Goal: Contribute content: Contribute content

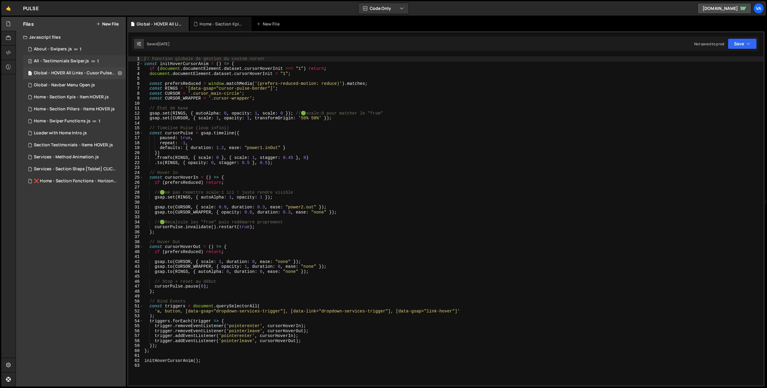
click at [58, 65] on div "9 All - Testimonials Swiper.js 1" at bounding box center [74, 61] width 103 height 12
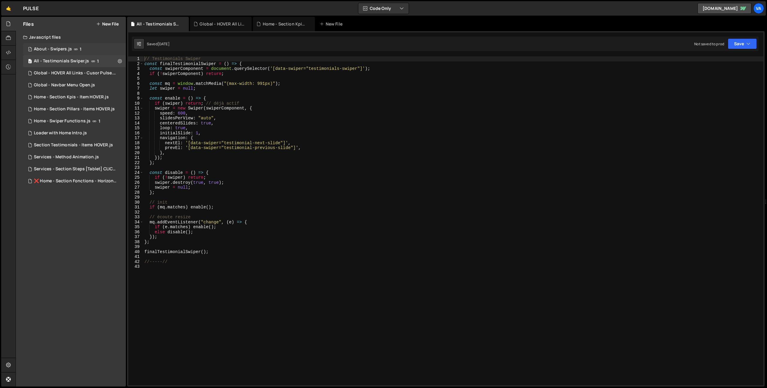
click at [71, 49] on div "1 About - Swipers.js 1" at bounding box center [74, 49] width 103 height 12
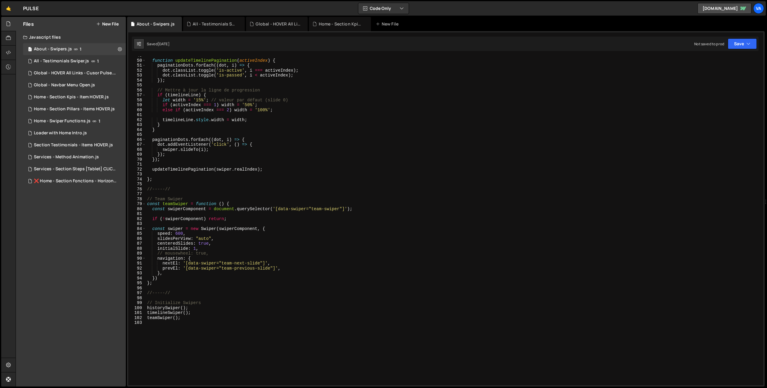
scroll to position [259, 0]
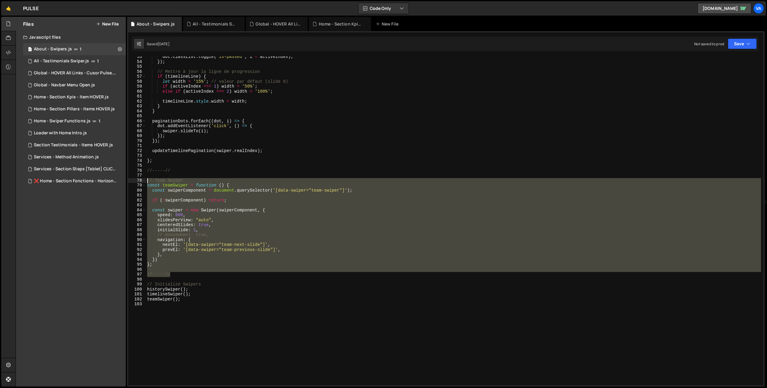
drag, startPoint x: 172, startPoint y: 273, endPoint x: 138, endPoint y: 181, distance: 97.9
click at [138, 181] on div "//-----// 53 54 55 56 57 58 59 60 61 62 63 64 65 66 67 68 69 70 71 72 73 74 75 …" at bounding box center [445, 220] width 635 height 329
click at [162, 259] on div "dot . classList . toggle ( 'is-passed' , i < activeIndex ) ; }) ; // Mettre à j…" at bounding box center [453, 220] width 615 height 329
type textarea "})"
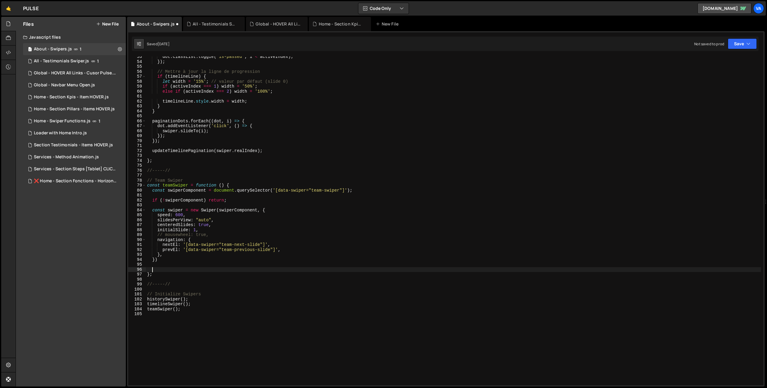
paste textarea "});"
type textarea "});"
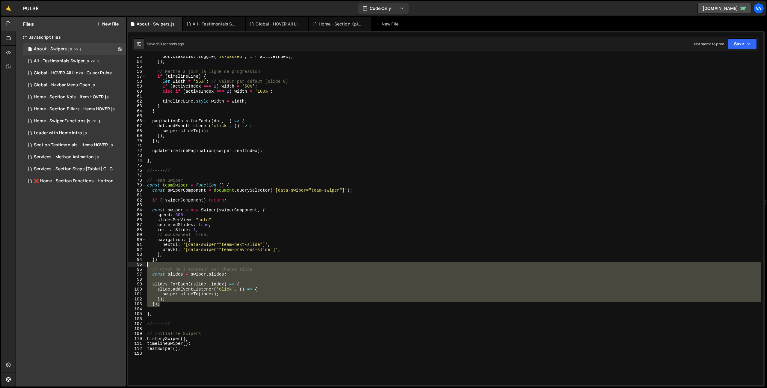
drag, startPoint x: 167, startPoint y: 304, endPoint x: 147, endPoint y: 265, distance: 44.0
click at [147, 265] on div "dot . classList . toggle ( 'is-passed' , i < activeIndex ) ; }) ; // Mettre à j…" at bounding box center [453, 223] width 615 height 339
type textarea "// Ajout de l'écouteur sur chaque slide"
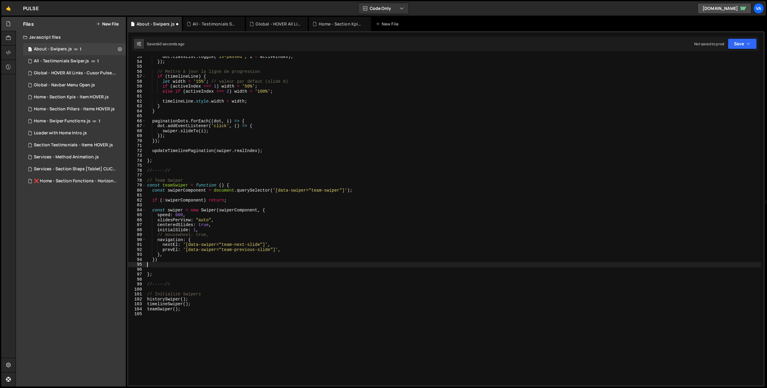
type textarea "})"
click at [167, 174] on div "dot . classList . toggle ( 'is-passed' , i < activeIndex ) ; }) ; // Mettre à j…" at bounding box center [453, 223] width 615 height 339
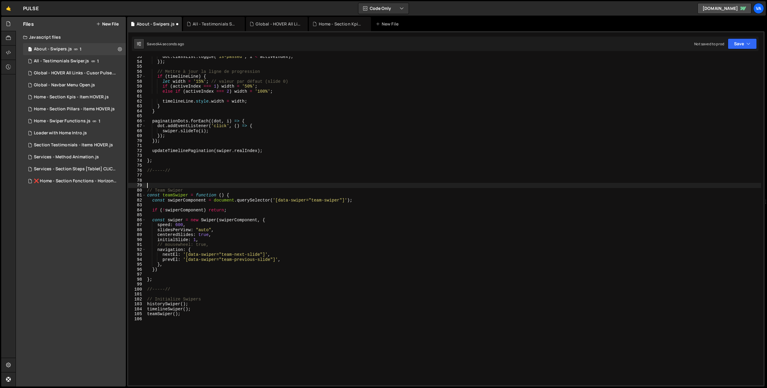
click at [155, 189] on div "dot . classList . toggle ( 'is-passed' , i < activeIndex ) ; }) ; // Mettre à j…" at bounding box center [453, 223] width 615 height 339
type textarea "// V1 - Team Swiper"
click at [176, 183] on div "dot . classList . toggle ( 'is-passed' , i < activeIndex ) ; }) ; // Mettre à j…" at bounding box center [453, 223] width 615 height 339
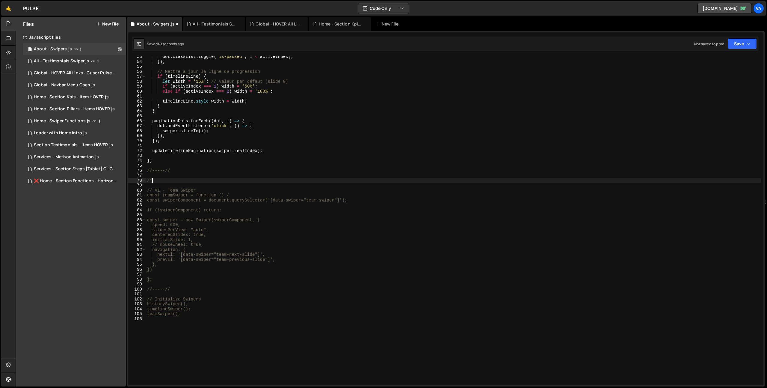
click at [176, 280] on div "dot . classList . toggle ( 'is-passed' , i < activeIndex ) ; }) ; // Mettre à j…" at bounding box center [453, 223] width 615 height 339
type textarea "};"
type textarea "*/"
type textarea "// V2"
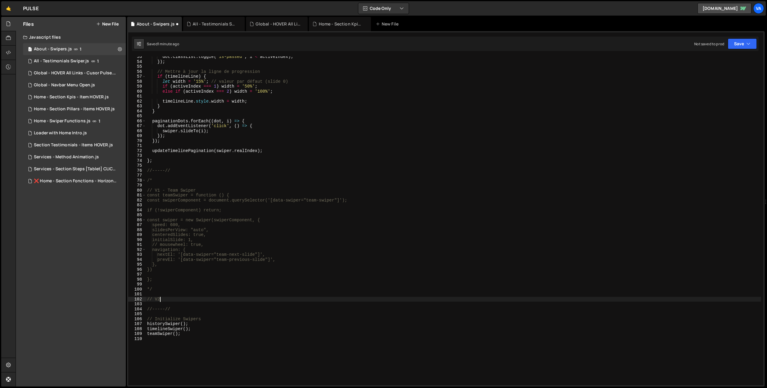
scroll to position [0, 0]
paste textarea "};"
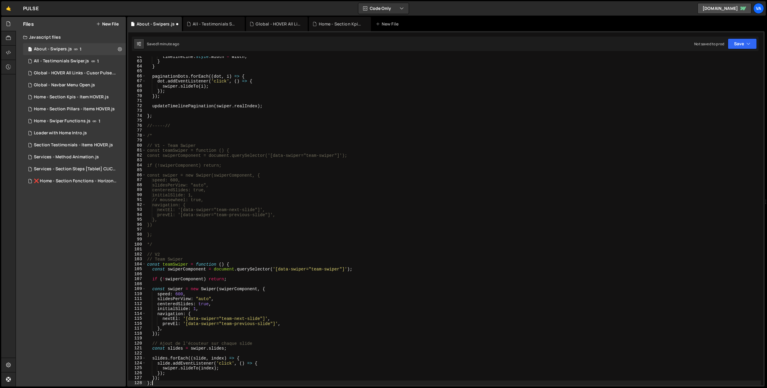
scroll to position [311, 0]
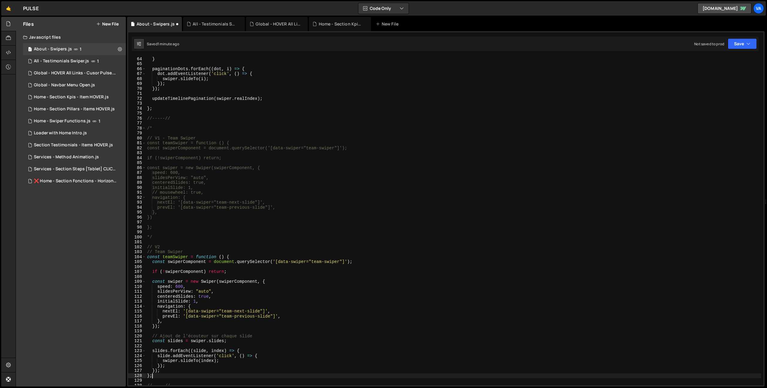
click at [155, 252] on div "} } paginationDots . forEach (( dot , i ) => { dot . addEventListener ( 'click'…" at bounding box center [453, 221] width 615 height 339
drag, startPoint x: 173, startPoint y: 245, endPoint x: 137, endPoint y: 247, distance: 36.6
click at [137, 247] on div "// V2 - Team Swiper 63 64 65 66 67 68 69 70 71 72 73 74 75 76 77 78 79 80 81 82…" at bounding box center [445, 220] width 635 height 329
type textarea "// V2"
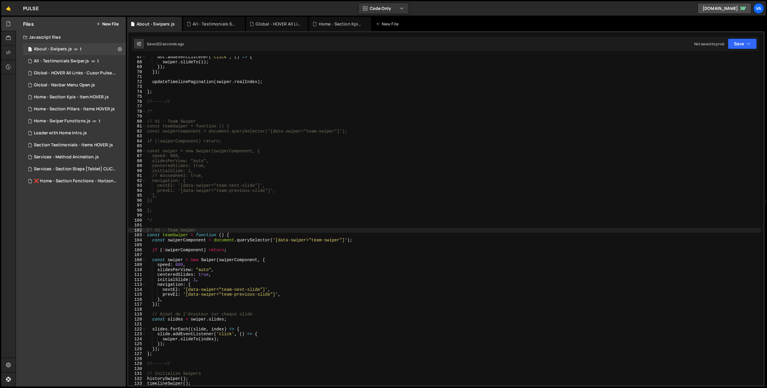
scroll to position [375, 0]
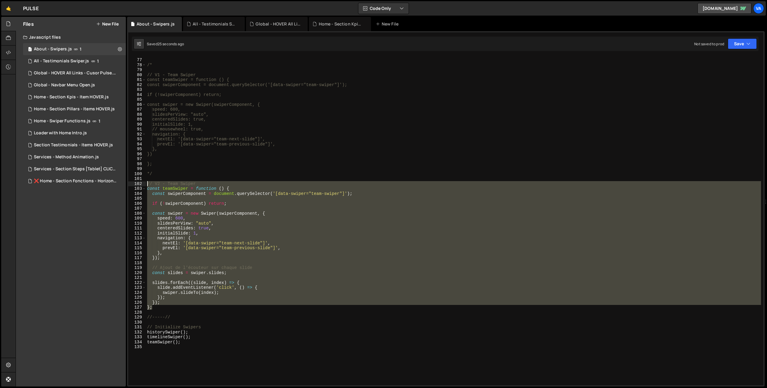
drag, startPoint x: 157, startPoint y: 309, endPoint x: 137, endPoint y: 182, distance: 129.3
click at [137, 182] on div "// V2 - Team Swiper 76 77 78 79 80 81 82 83 84 85 86 87 88 89 90 91 92 93 94 95…" at bounding box center [445, 220] width 635 height 329
type textarea "// V2 - Team Swiper const teamSwiper = function () {"
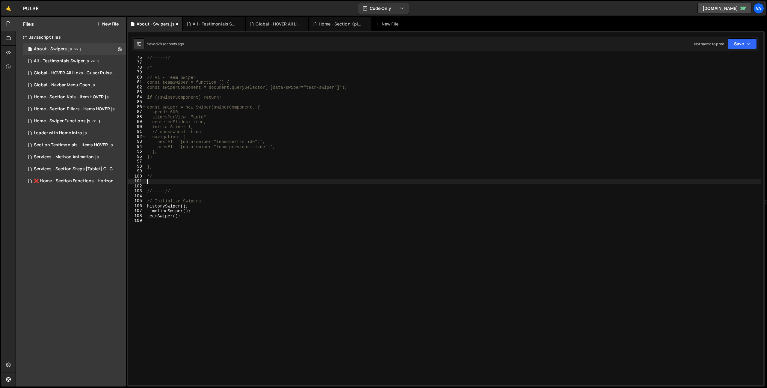
scroll to position [367, 0]
click at [164, 182] on div "//-----// /* // V1 - Team Swiper const teamSwiper = function () { const swiperC…" at bounding box center [453, 224] width 615 height 339
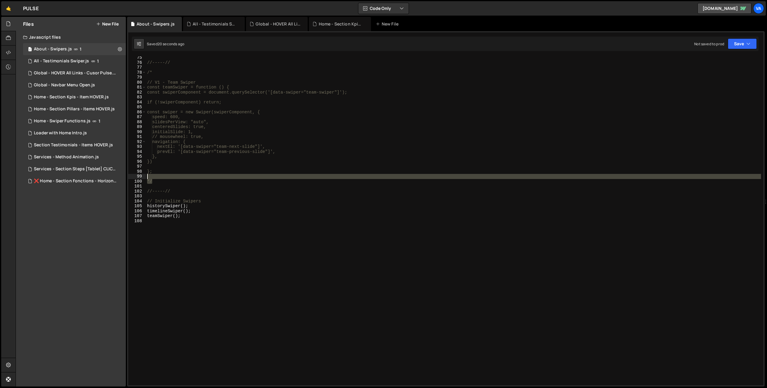
drag, startPoint x: 163, startPoint y: 180, endPoint x: 136, endPoint y: 179, distance: 26.7
click at [136, 179] on div "*/ 75 76 77 78 79 80 81 82 83 84 85 86 87 88 89 90 91 92 93 94 95 96 97 98 99 1…" at bounding box center [445, 220] width 635 height 329
type textarea "*/"
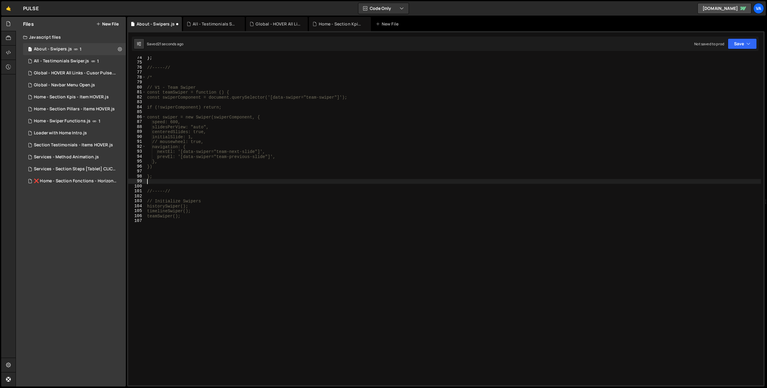
scroll to position [362, 0]
drag, startPoint x: 155, startPoint y: 78, endPoint x: 121, endPoint y: 77, distance: 34.5
click at [121, 77] on div "Files New File Javascript files 1 About - Swipers.js 1 9 All - Testimonials Swi…" at bounding box center [391, 202] width 751 height 370
type textarea "/*"
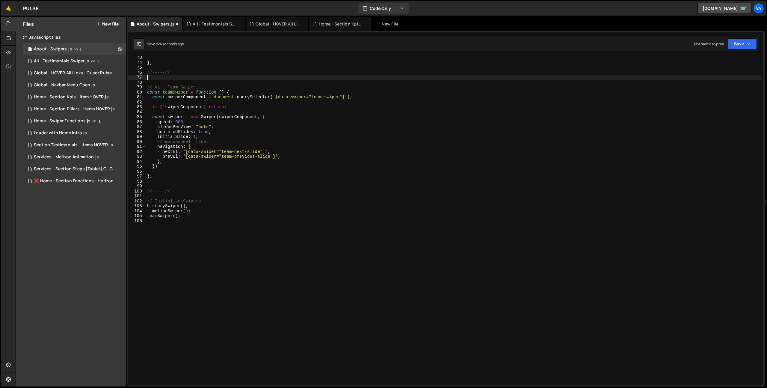
click at [164, 167] on div "} ; //-----// // V1 - Team Swiper const teamSwiper = function ( ) { const swipe…" at bounding box center [453, 224] width 615 height 339
type textarea "})"
paste textarea "});"
type textarea "});"
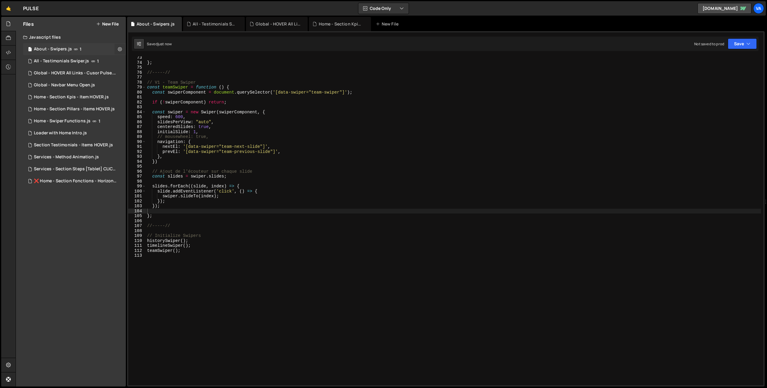
click at [121, 49] on icon at bounding box center [120, 49] width 4 height 6
type input "About - Swipers"
radio input "true"
click at [150, 58] on button "Edit File Settings" at bounding box center [156, 62] width 59 height 12
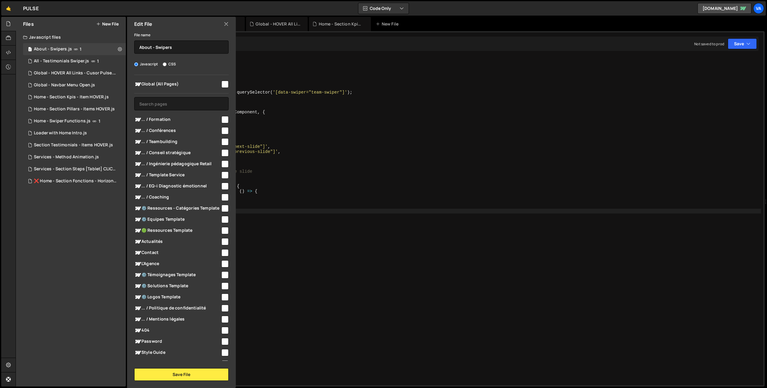
scroll to position [7, 0]
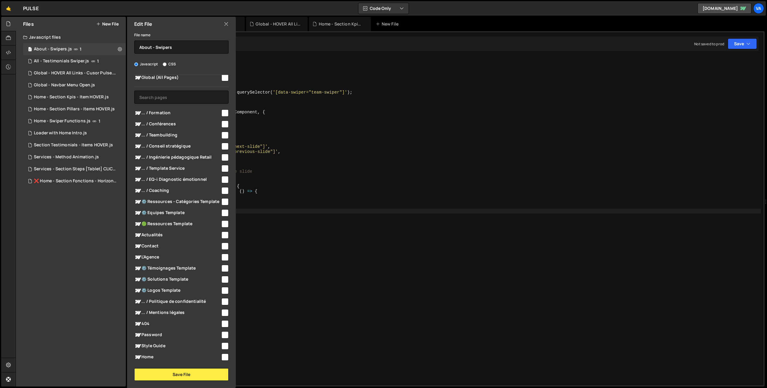
click at [221, 261] on input "checkbox" at bounding box center [224, 256] width 7 height 7
checkbox input "true"
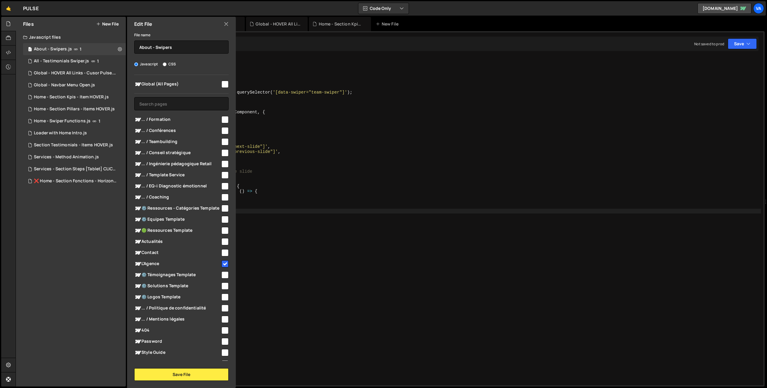
scroll to position [22, 0]
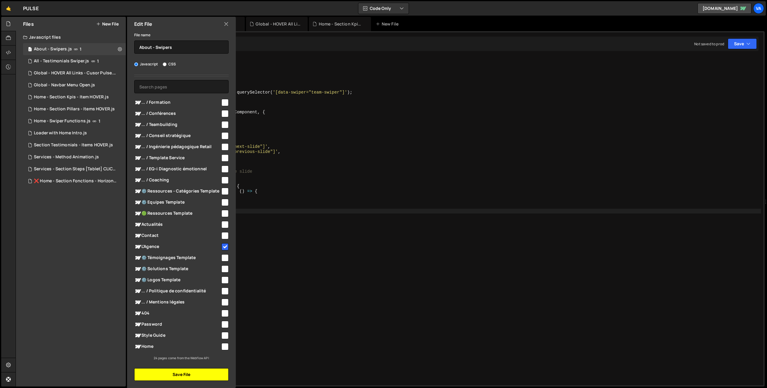
click at [179, 375] on button "Save File" at bounding box center [181, 374] width 94 height 13
